Goal: Check status: Check status

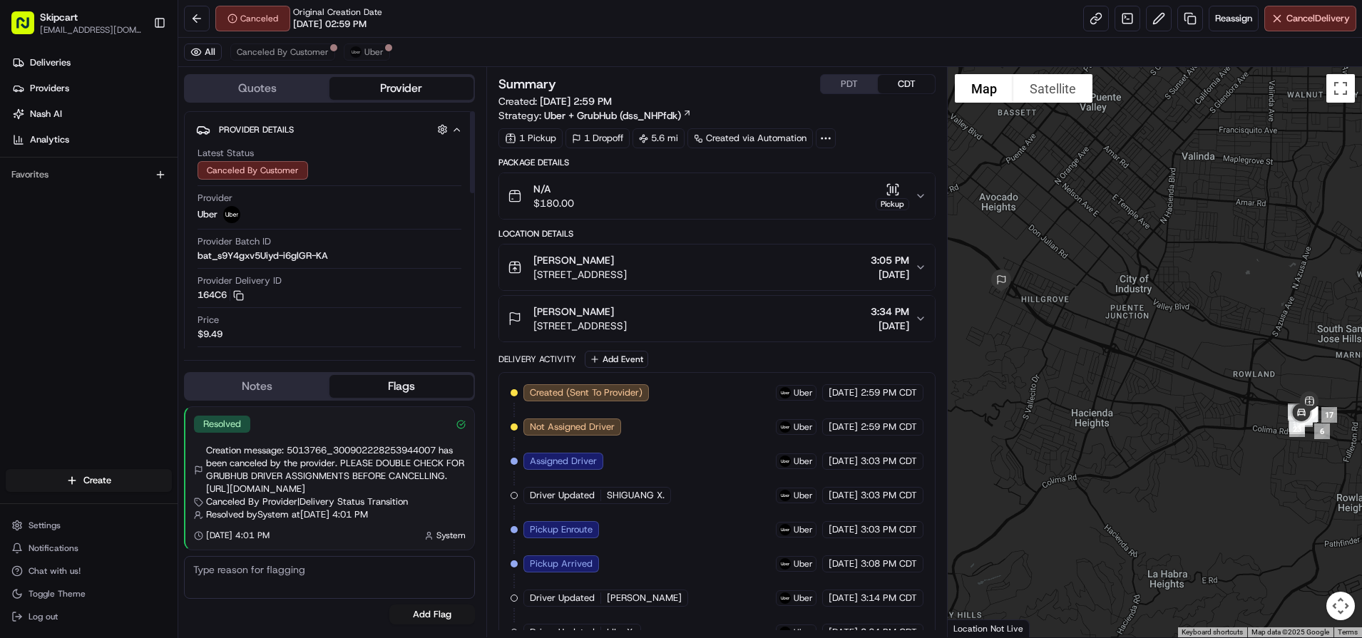
scroll to position [160, 0]
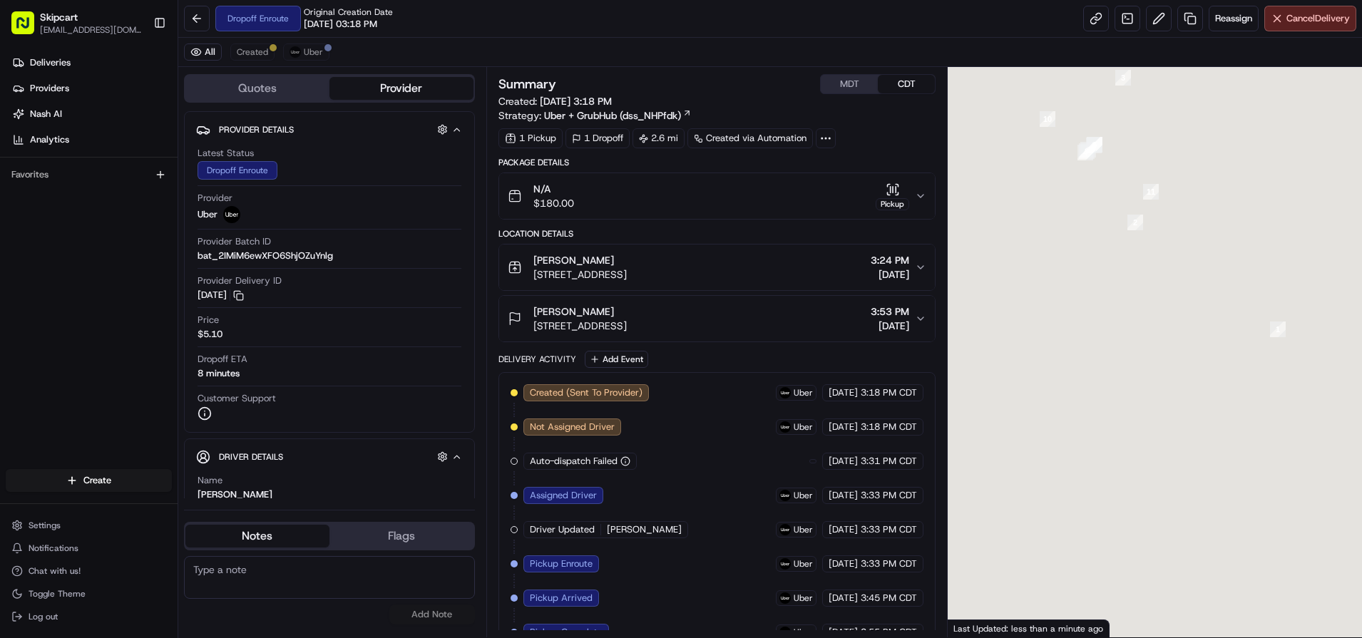
click at [806, 0] on div "Dropoff Enroute Original Creation Date 08/16/2025 03:18 PM Reassign Cancel Deli…" at bounding box center [770, 19] width 1184 height 38
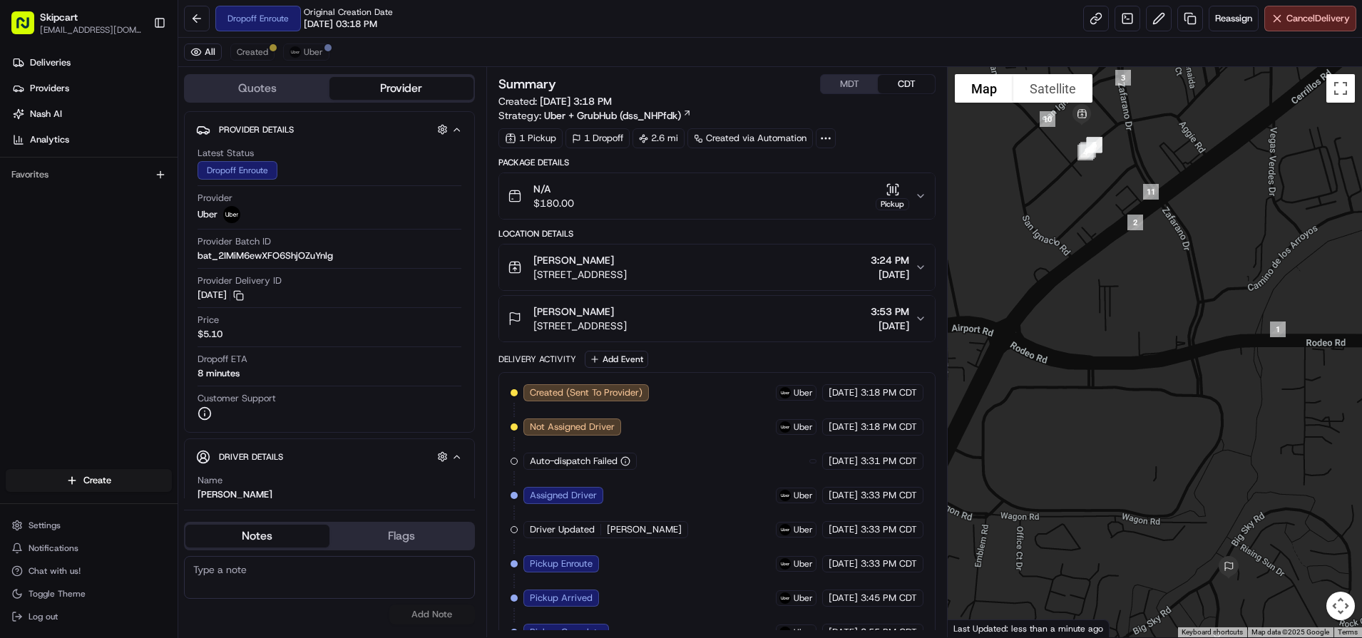
scroll to position [57, 0]
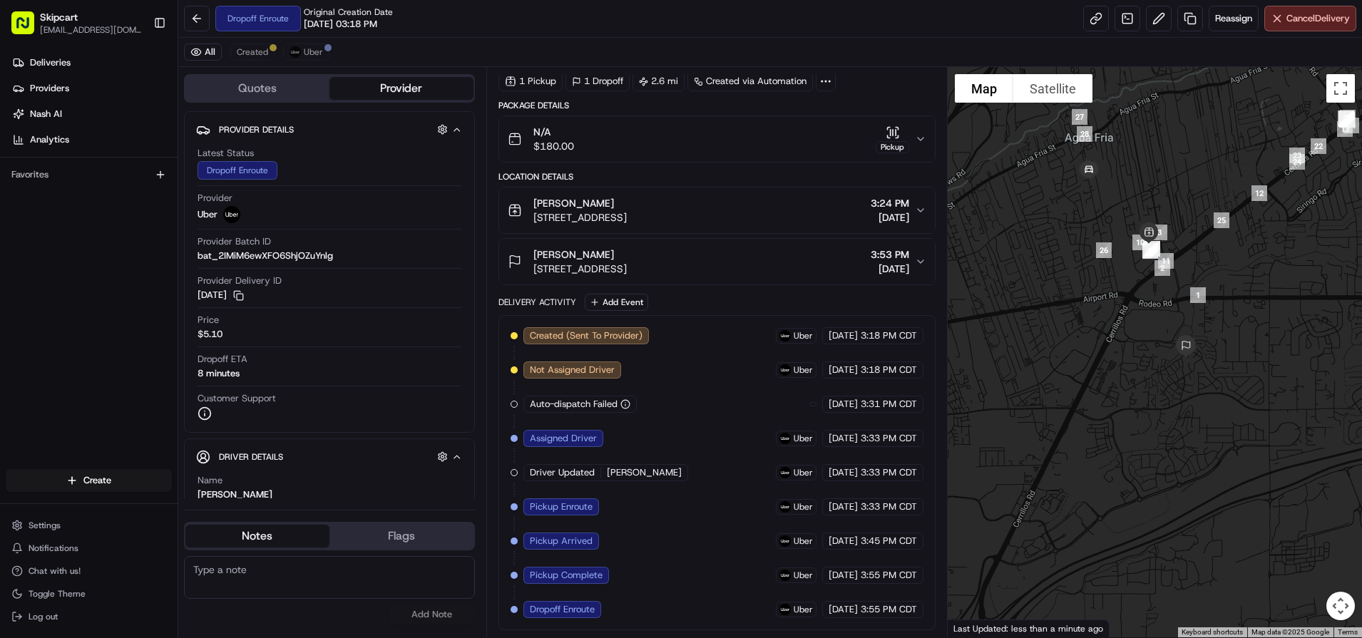
drag, startPoint x: 1109, startPoint y: 292, endPoint x: 1063, endPoint y: 364, distance: 85.6
click at [1063, 364] on div at bounding box center [1155, 352] width 414 height 570
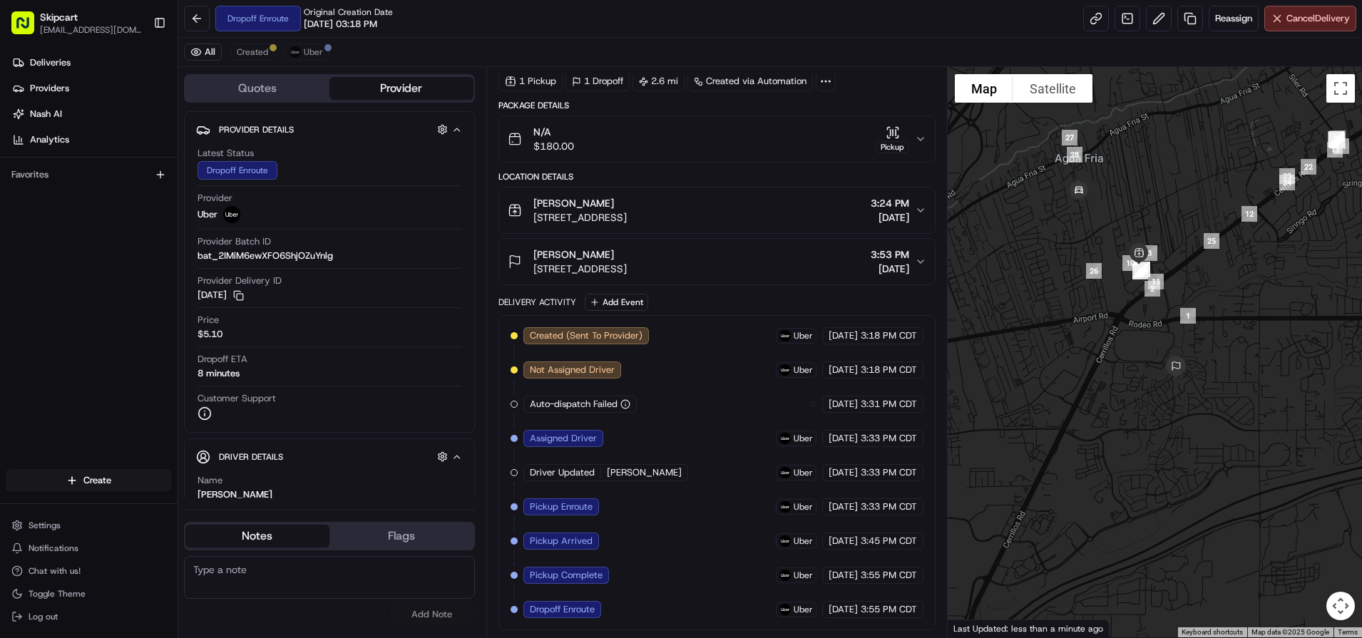
click at [754, 29] on div "Dropoff Enroute Original Creation Date 08/16/2025 03:18 PM Reassign Cancel Deli…" at bounding box center [770, 19] width 1184 height 38
drag, startPoint x: 1058, startPoint y: 175, endPoint x: 1008, endPoint y: 183, distance: 50.6
click at [1058, 175] on div at bounding box center [1155, 352] width 414 height 570
click at [755, 30] on div "Dropoff Enroute Original Creation Date 08/16/2025 03:18 PM Reassign Cancel Deli…" at bounding box center [770, 19] width 1184 height 38
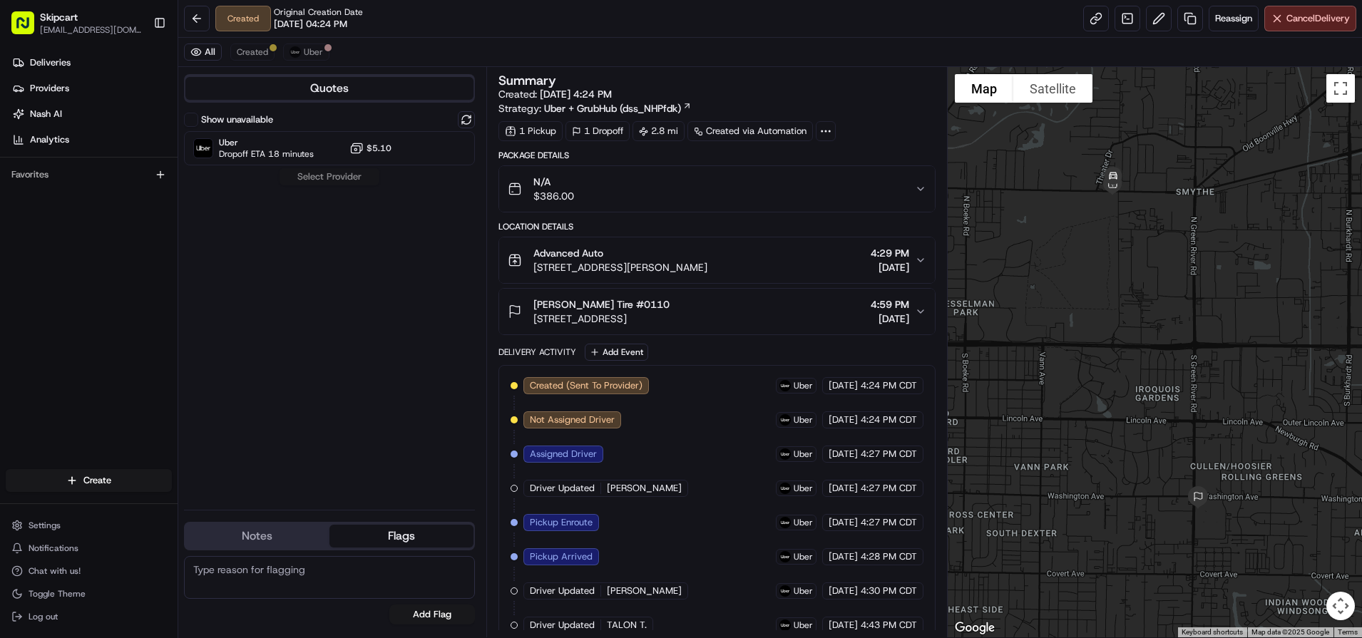
click at [731, 44] on div "All Created Uber" at bounding box center [770, 52] width 1184 height 29
